Goal: Task Accomplishment & Management: Complete application form

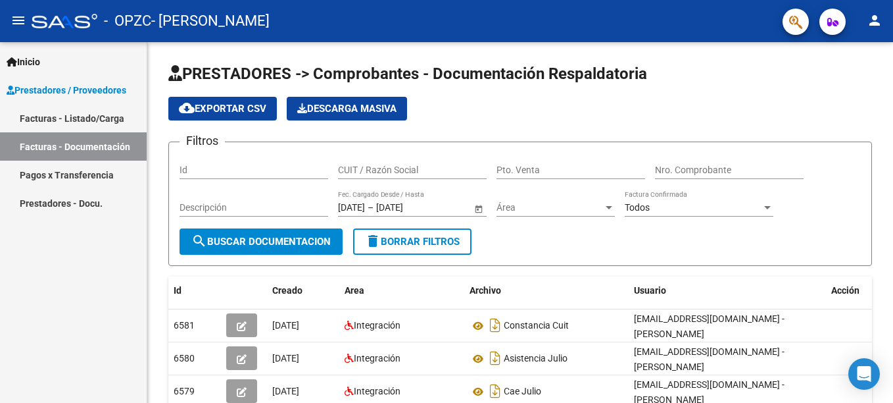
drag, startPoint x: 49, startPoint y: 116, endPoint x: 35, endPoint y: 107, distance: 17.2
click at [49, 116] on link "Facturas - Listado/Carga" at bounding box center [73, 118] width 147 height 28
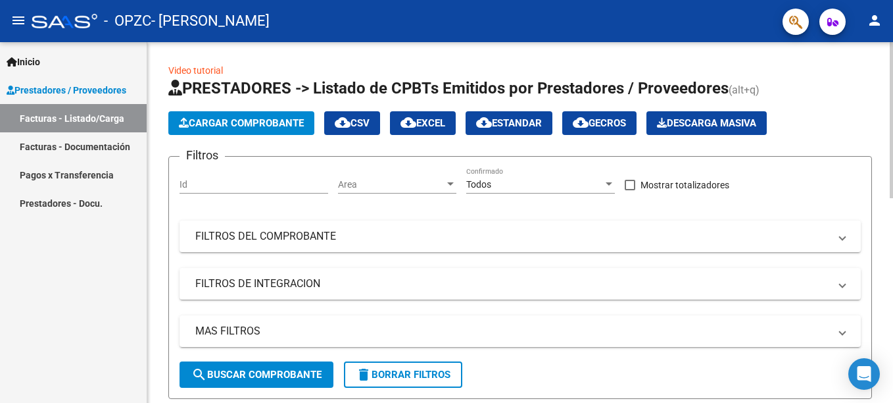
click at [247, 128] on span "Cargar Comprobante" at bounding box center [241, 123] width 125 height 12
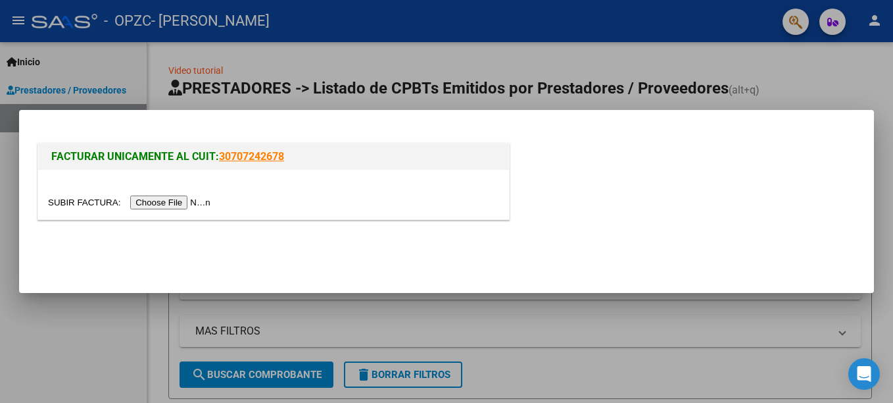
click at [157, 205] on input "file" at bounding box center [131, 202] width 166 height 14
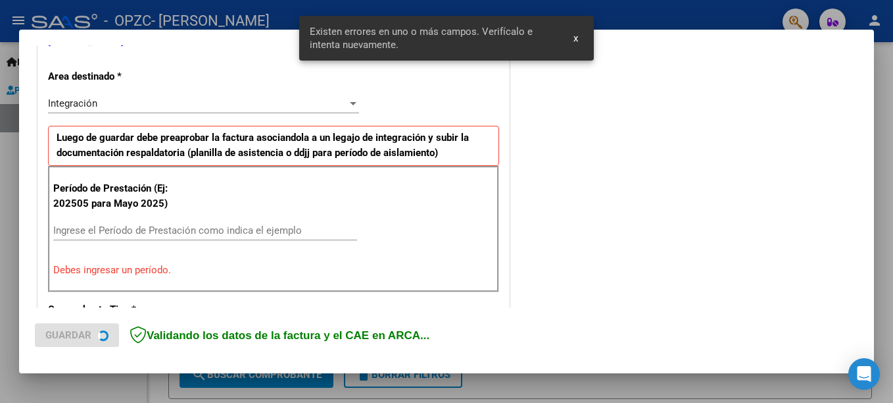
scroll to position [303, 0]
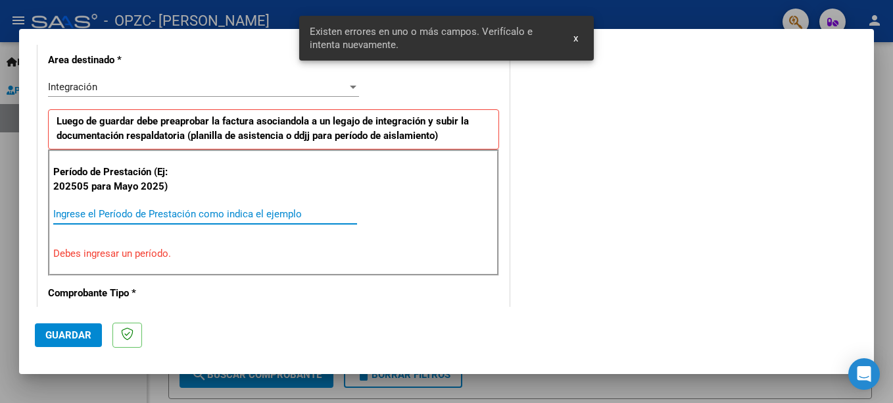
click at [93, 215] on input "Ingrese el Período de Prestación como indica el ejemplo" at bounding box center [205, 214] width 304 height 12
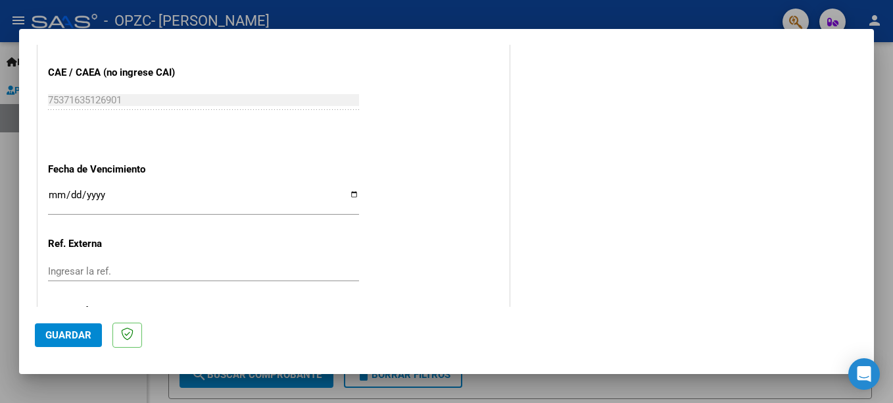
scroll to position [896, 0]
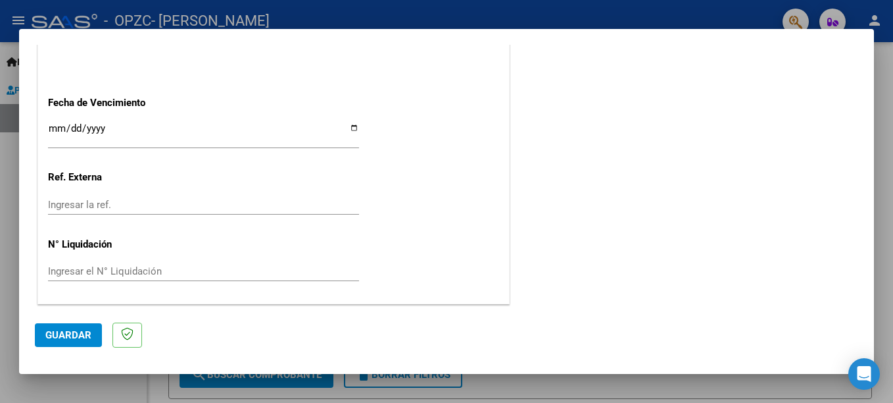
type input "202508"
click at [351, 129] on input "Ingresar la fecha" at bounding box center [203, 133] width 311 height 21
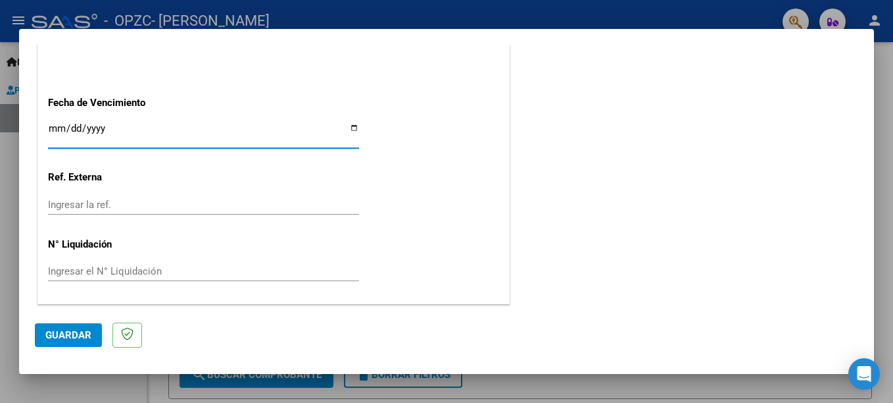
type input "[DATE]"
click at [82, 330] on span "Guardar" at bounding box center [68, 335] width 46 height 12
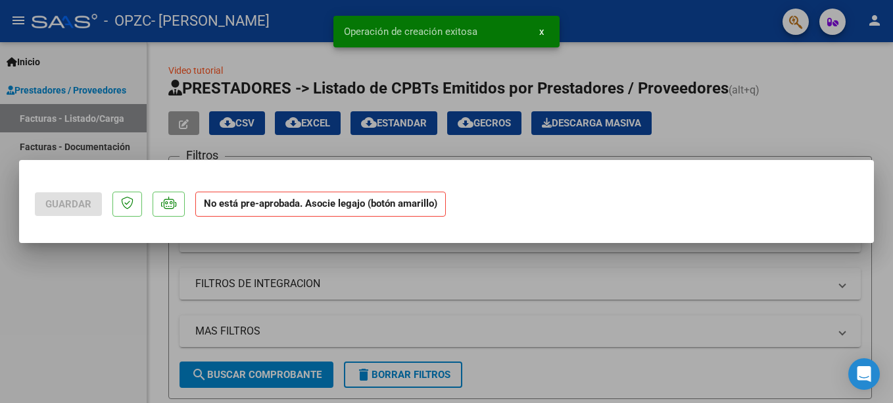
scroll to position [0, 0]
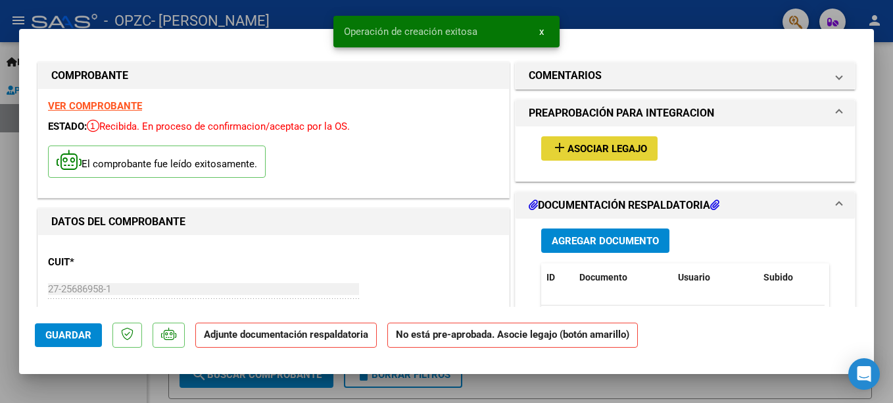
click at [599, 153] on button "add Asociar Legajo" at bounding box center [599, 148] width 116 height 24
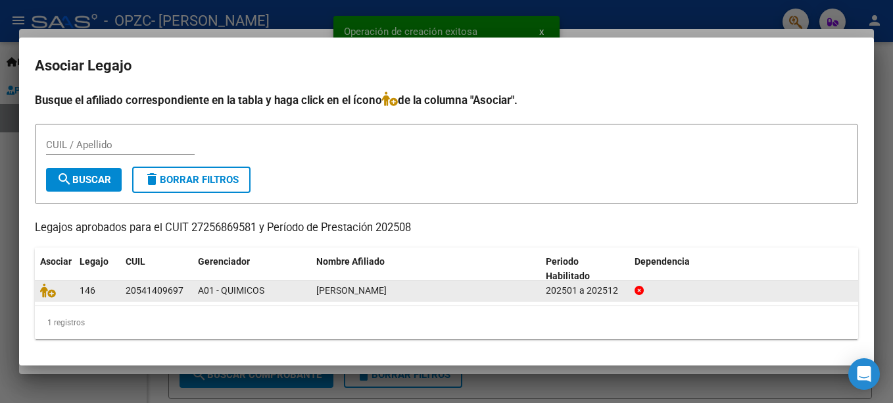
click at [160, 295] on div "20541409697" at bounding box center [155, 290] width 58 height 15
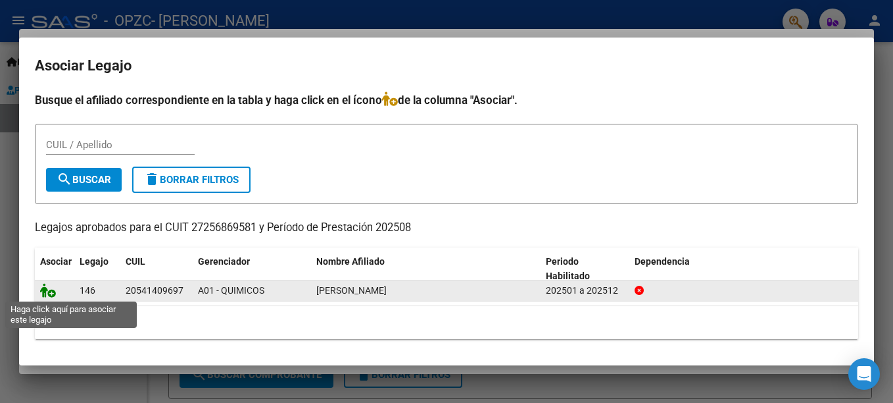
click at [45, 291] on icon at bounding box center [48, 290] width 16 height 14
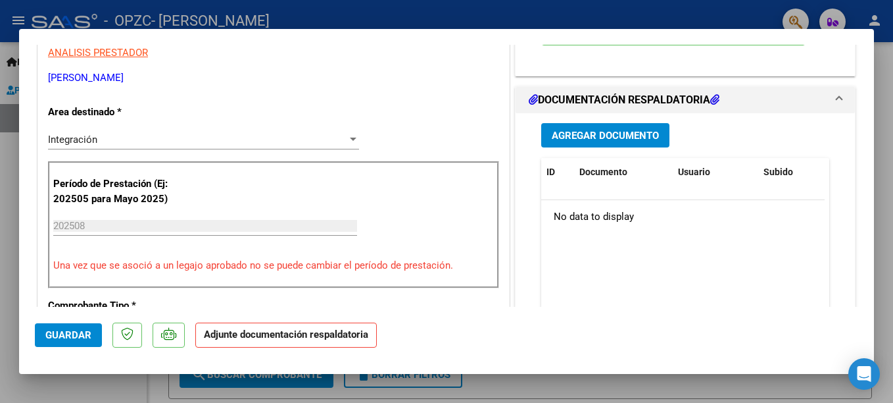
scroll to position [329, 0]
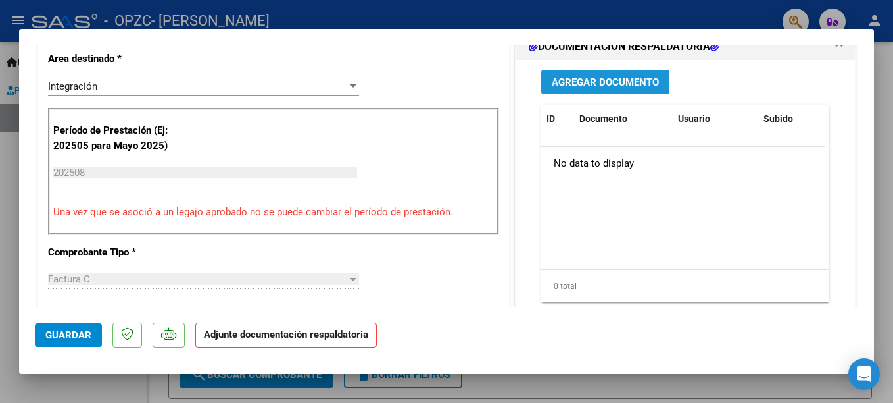
click at [622, 80] on span "Agregar Documento" at bounding box center [605, 82] width 107 height 12
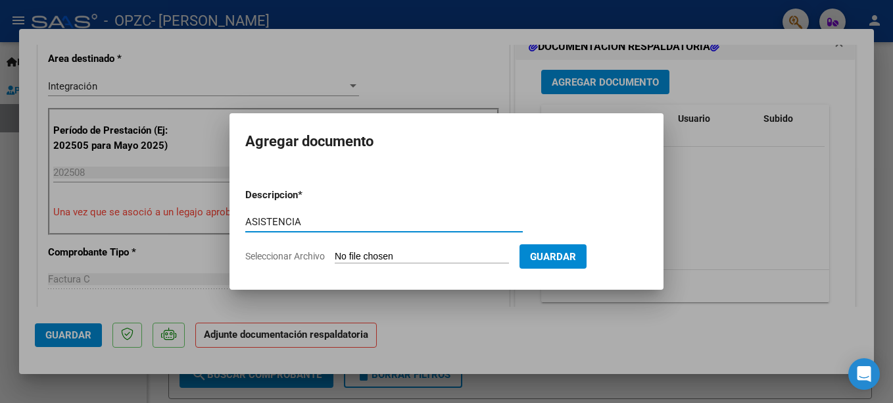
type input "ASISTENCIA"
click at [389, 257] on input "Seleccionar Archivo" at bounding box center [422, 257] width 174 height 12
type input "C:\fakepath\ASISTENCIA AGOSTO_MARTINEZ.pdf"
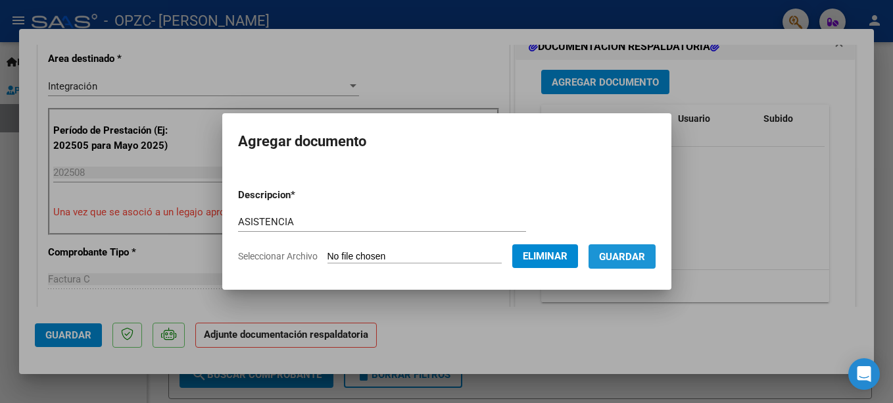
click at [645, 262] on span "Guardar" at bounding box center [622, 257] width 46 height 12
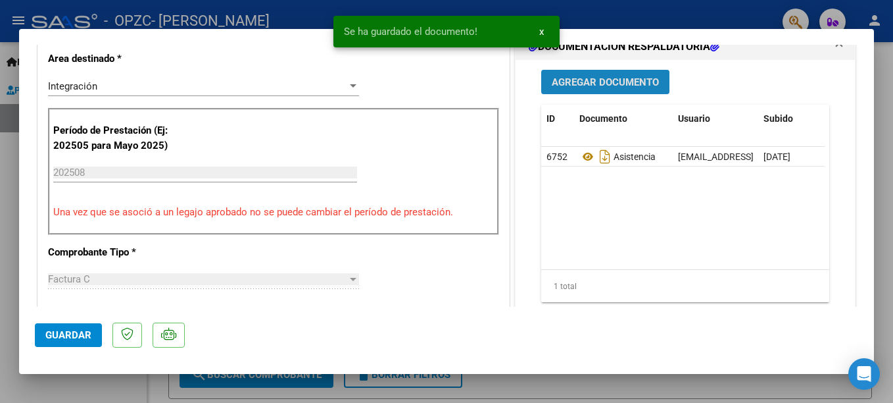
click at [583, 86] on span "Agregar Documento" at bounding box center [605, 82] width 107 height 12
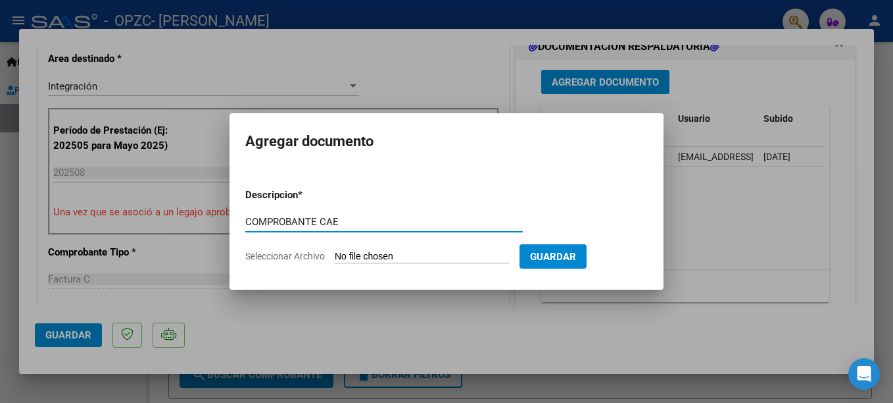
type input "COMPROBANTE CAE"
click at [377, 252] on input "Seleccionar Archivo" at bounding box center [422, 257] width 174 height 12
type input "C:\fakepath\Constatación de Comprobantes _ AFIP.pdf"
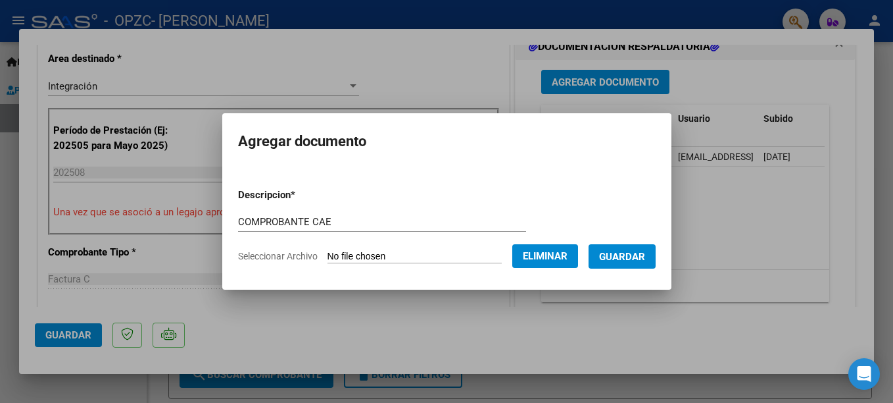
click at [649, 266] on button "Guardar" at bounding box center [622, 256] width 67 height 24
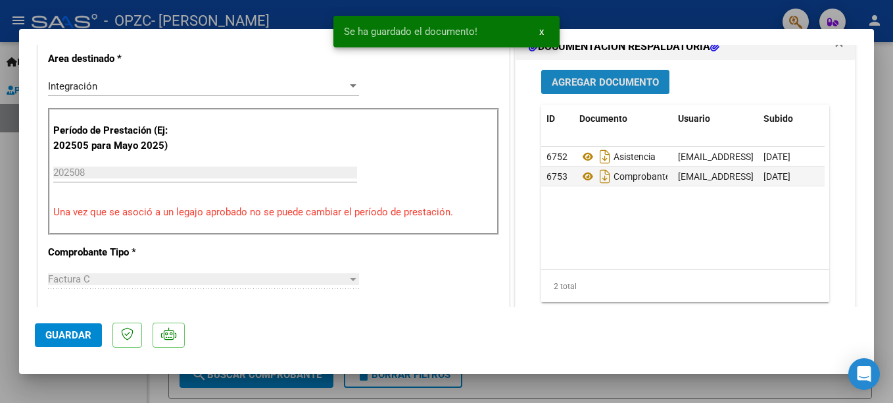
click at [595, 76] on span "Agregar Documento" at bounding box center [605, 82] width 107 height 12
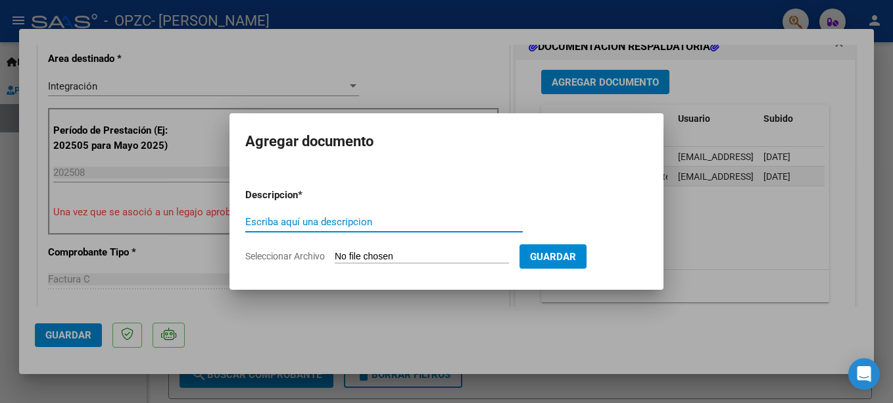
click at [455, 225] on input "Escriba aquí una descripcion" at bounding box center [384, 222] width 278 height 12
type input "CONSTANCIA CUIT"
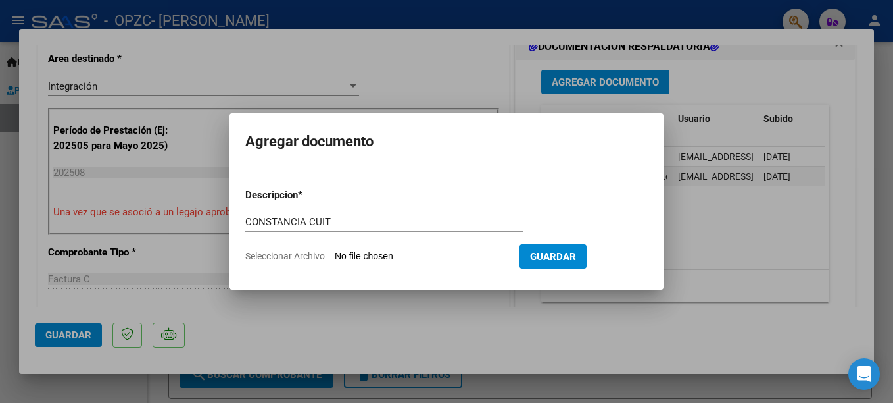
click at [423, 258] on input "Seleccionar Archivo" at bounding box center [422, 257] width 174 height 12
type input "C:\fakepath\CONSTANCIA CUIT.pdf"
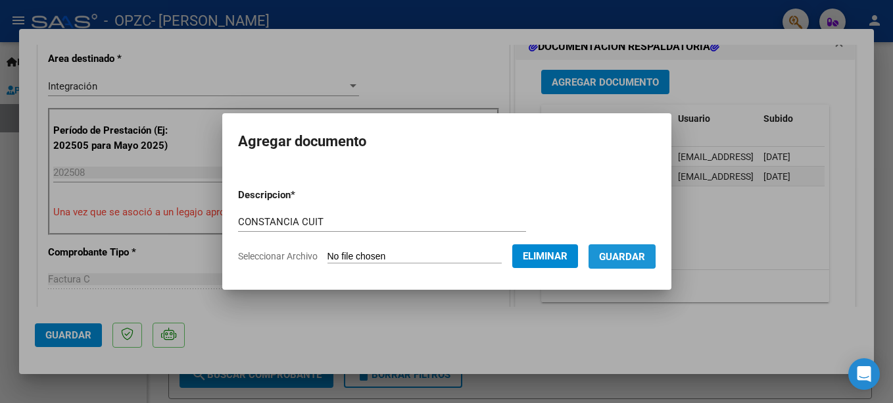
click at [628, 255] on span "Guardar" at bounding box center [622, 257] width 46 height 12
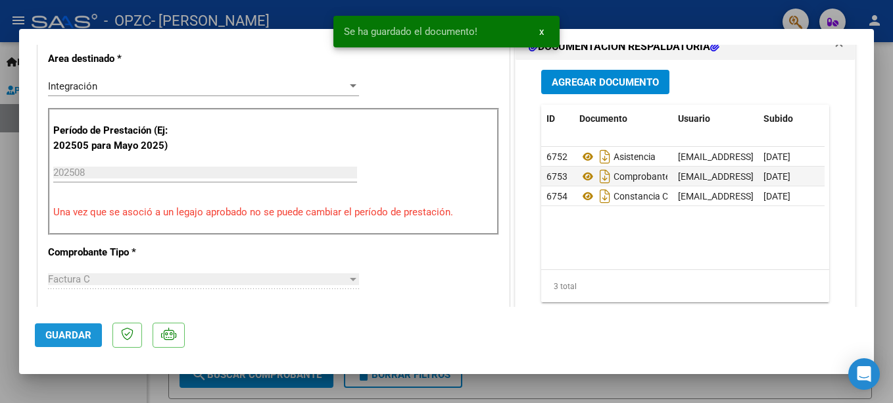
click at [66, 340] on span "Guardar" at bounding box center [68, 335] width 46 height 12
